Goal: Find specific page/section: Find specific page/section

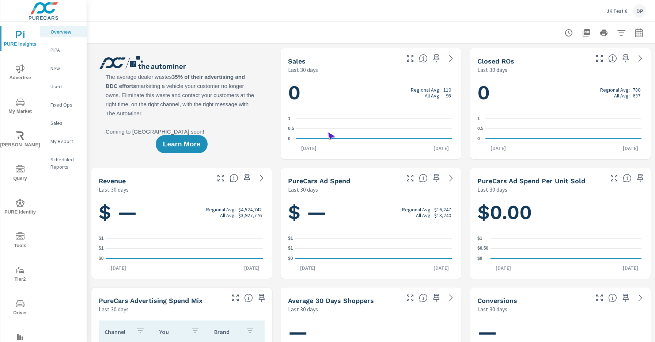
scroll to position [0, 0]
click at [19, 308] on span "Driver" at bounding box center [20, 309] width 35 height 18
